Goal: Navigation & Orientation: Find specific page/section

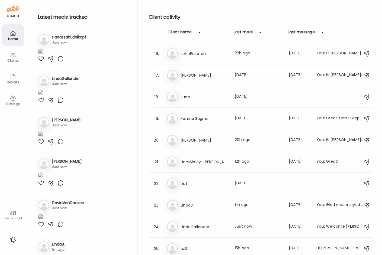
click at [43, 55] on img at bounding box center [40, 51] width 5 height 7
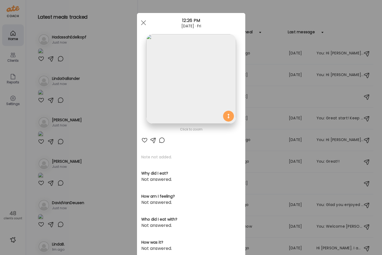
click at [181, 81] on img at bounding box center [191, 79] width 90 height 90
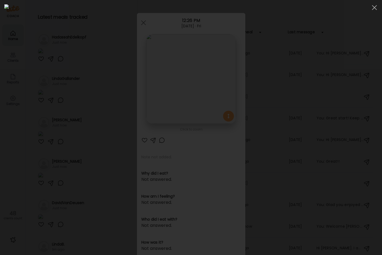
click at [181, 81] on img at bounding box center [190, 127] width 373 height 246
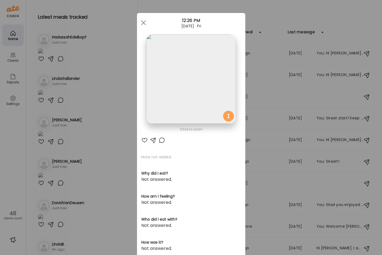
click at [99, 147] on div "Ate Coach Dashboard Wahoo! It’s official Take a moment to set up your Coach Pro…" at bounding box center [191, 127] width 382 height 255
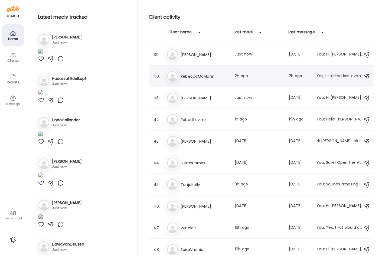
scroll to position [824, 0]
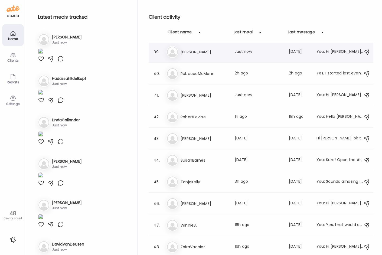
click at [201, 52] on h3 "[PERSON_NAME]" at bounding box center [204, 52] width 48 height 6
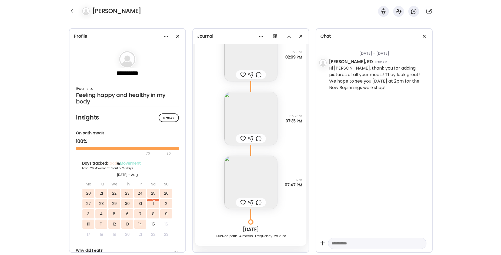
scroll to position [10806, 0]
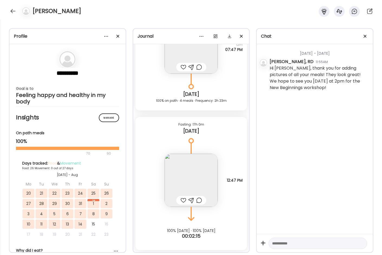
drag, startPoint x: 13, startPoint y: 11, endPoint x: 30, endPoint y: 13, distance: 17.7
click at [13, 11] on div at bounding box center [13, 11] width 9 height 9
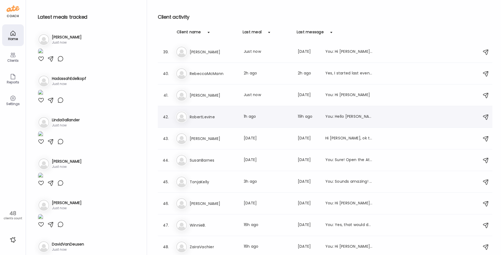
click at [221, 112] on div "Ro RobertLevine Last meal: 1h ago Last message: 19h ago You: Hello [PERSON_NAME…" at bounding box center [326, 117] width 301 height 12
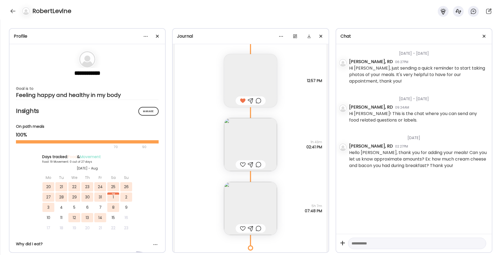
scroll to position [4625, 0]
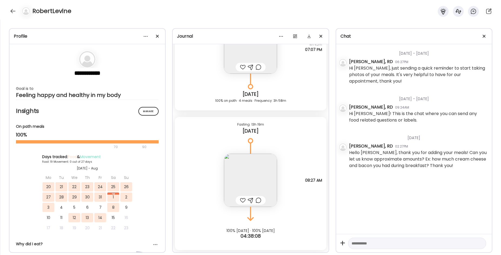
click at [244, 177] on img at bounding box center [250, 180] width 53 height 53
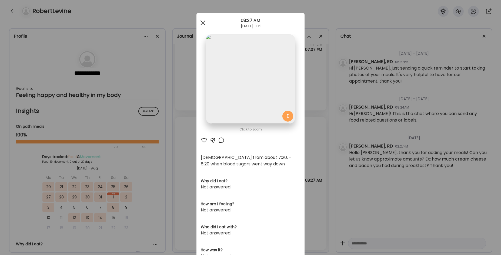
click at [202, 21] on div at bounding box center [203, 22] width 11 height 11
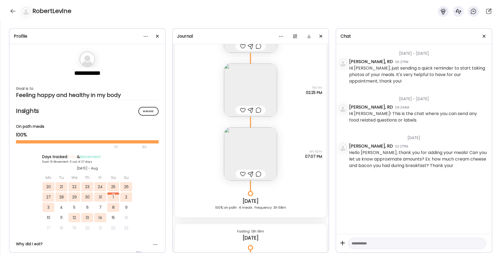
scroll to position [4517, 0]
click at [245, 151] on img at bounding box center [250, 155] width 53 height 53
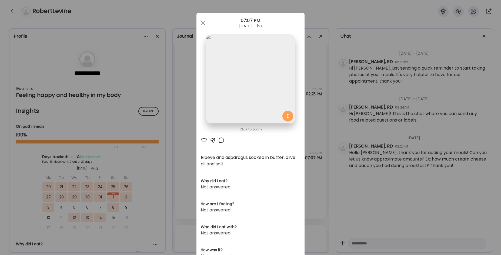
click at [185, 140] on div "Ate Coach Dashboard Wahoo! It’s official Take a moment to set up your Coach Pro…" at bounding box center [250, 127] width 501 height 255
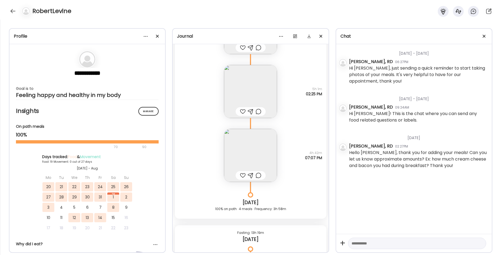
scroll to position [4490, 0]
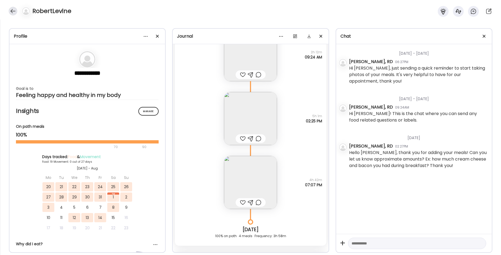
click at [11, 11] on div at bounding box center [13, 11] width 9 height 9
